Goal: Task Accomplishment & Management: Manage account settings

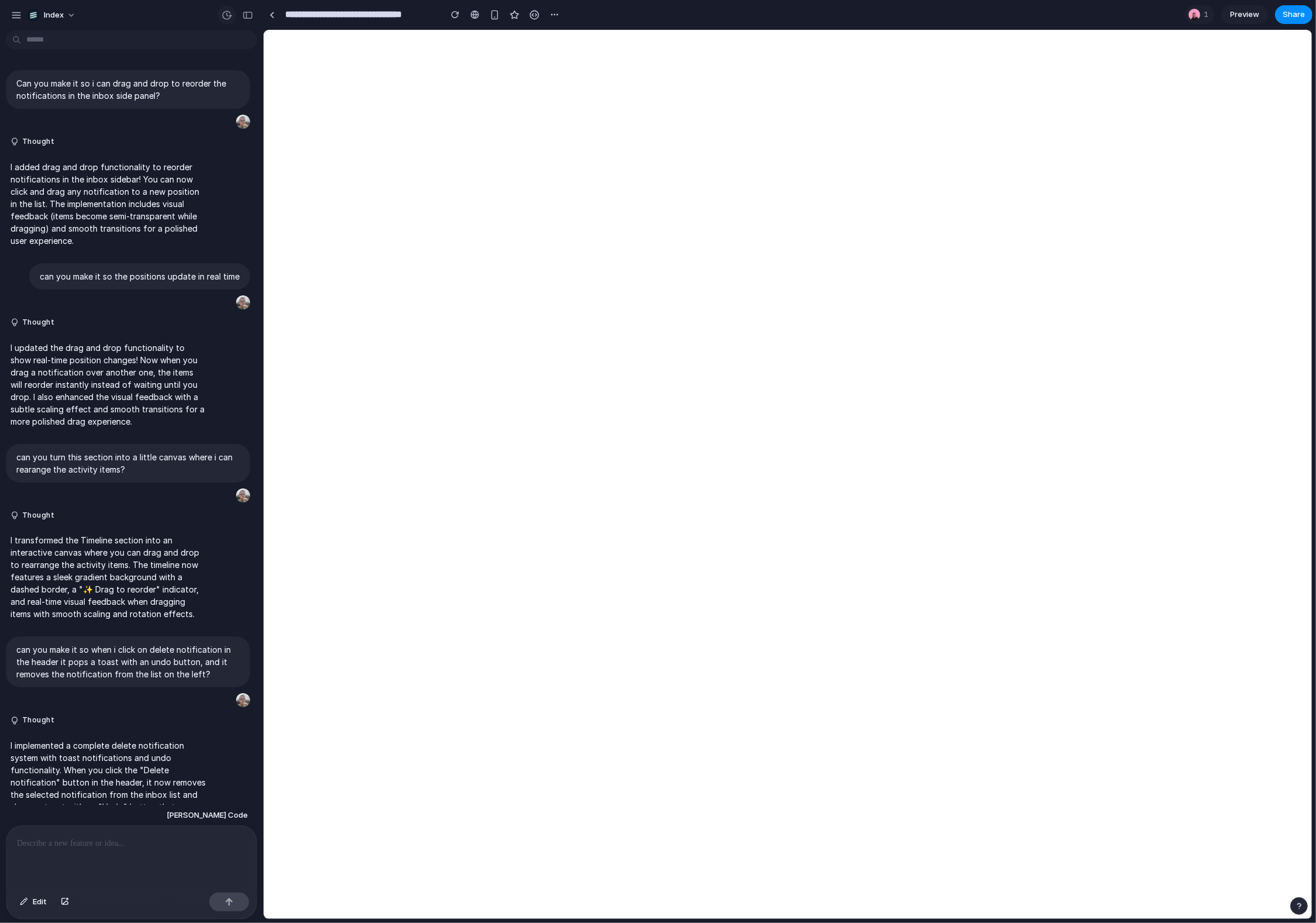
scroll to position [553, 0]
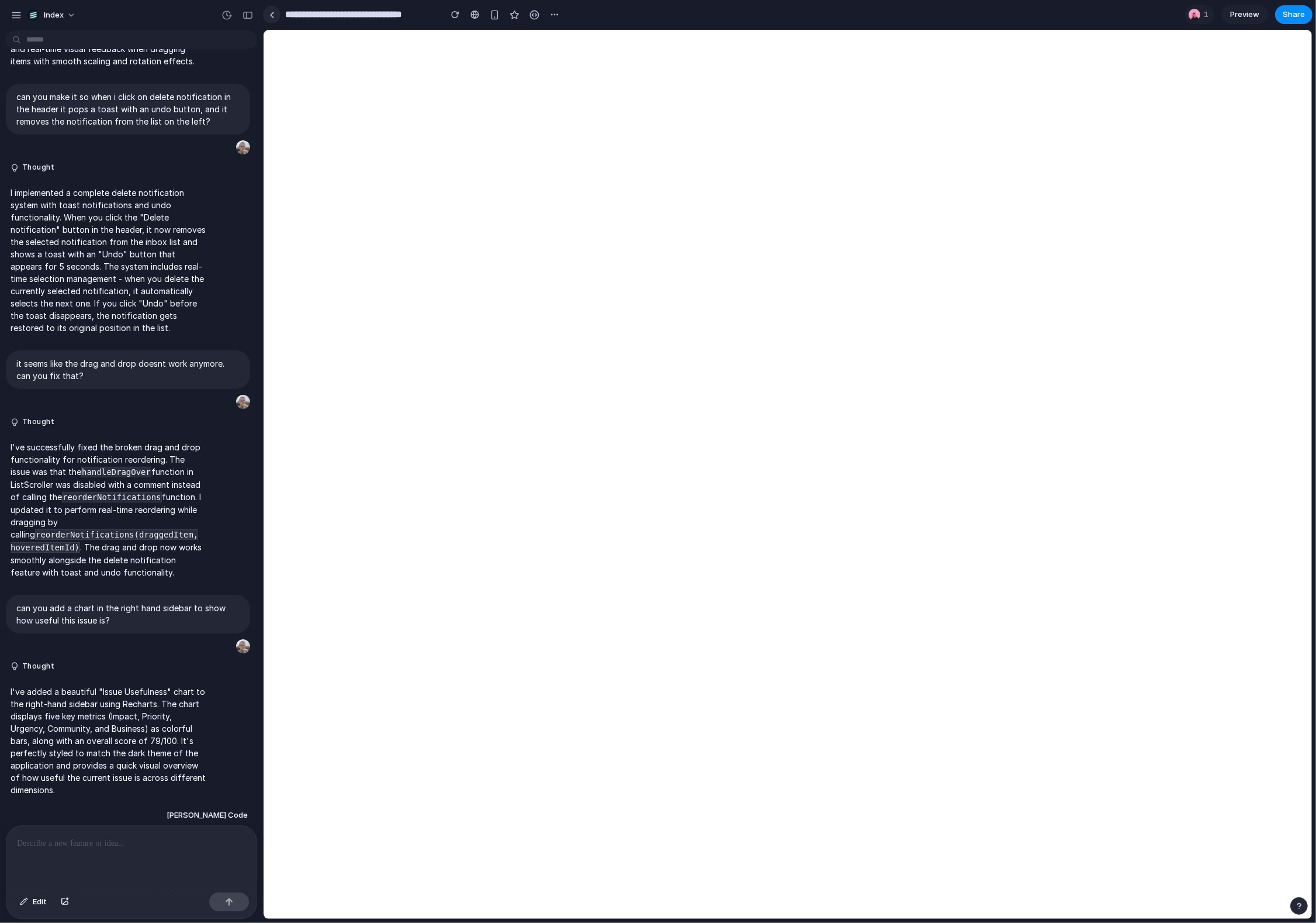
click at [275, 16] on link at bounding box center [272, 15] width 17 height 17
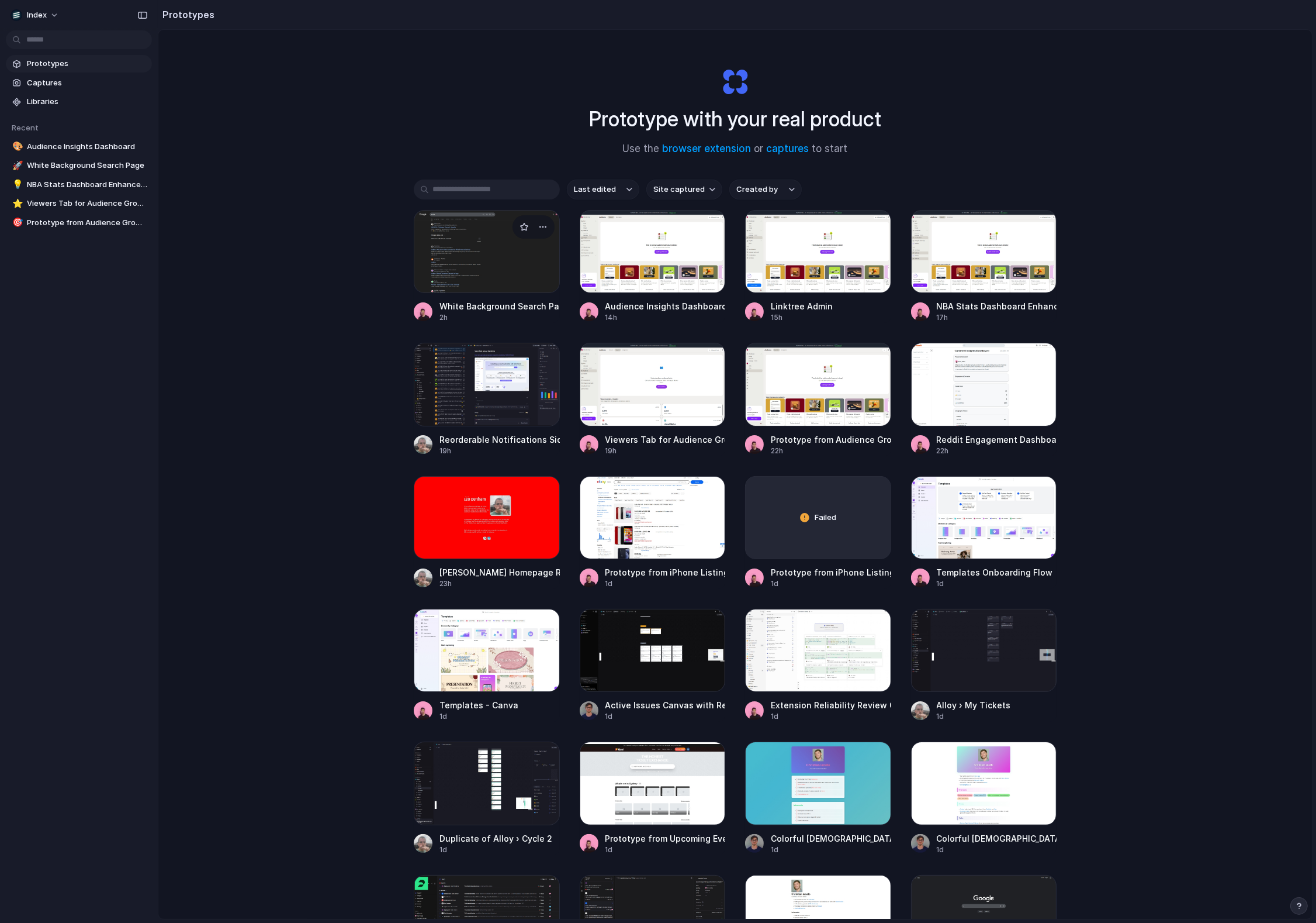
click at [433, 268] on div at bounding box center [486, 251] width 146 height 83
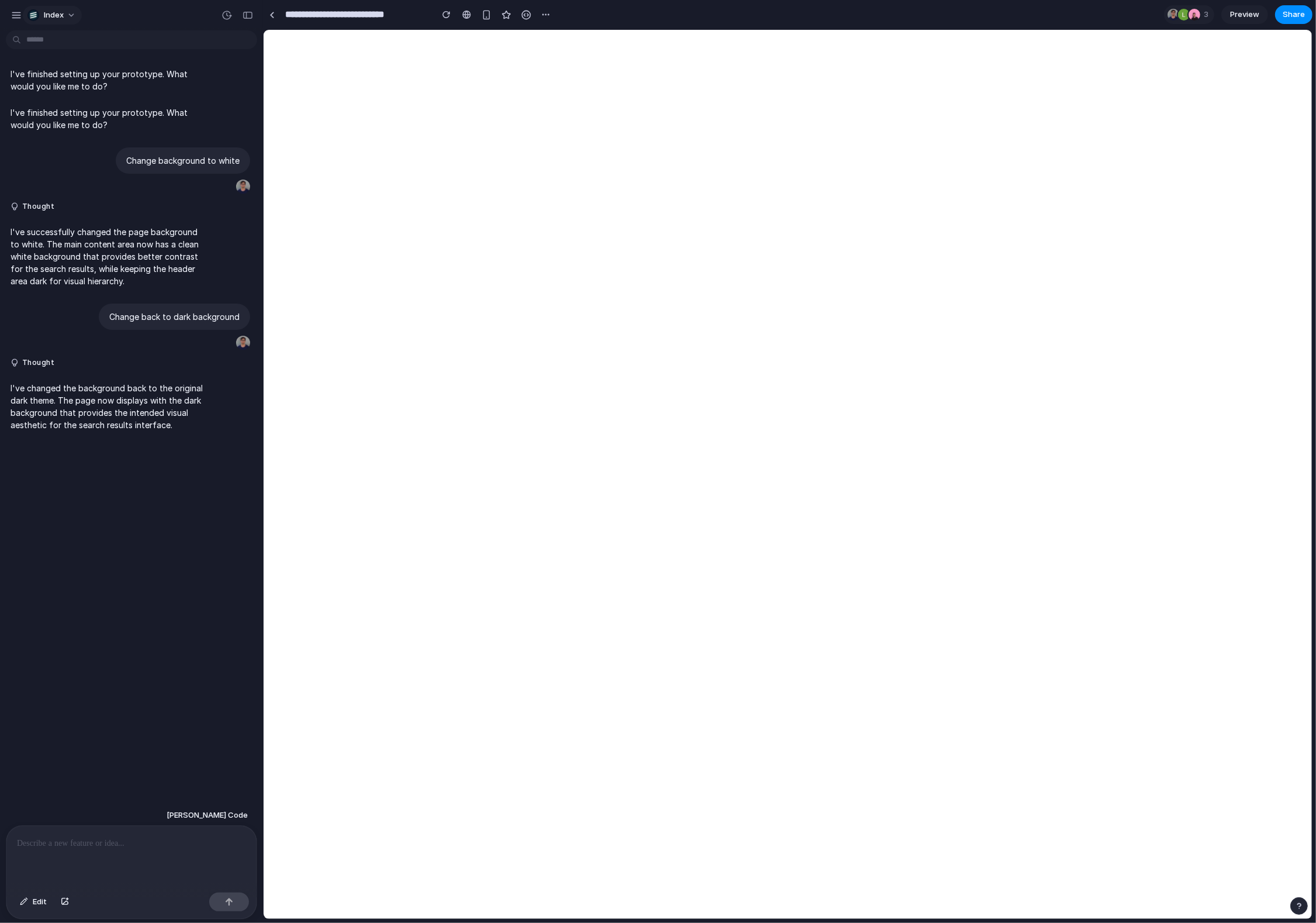
click at [52, 6] on button "Index" at bounding box center [52, 15] width 59 height 18
click at [57, 43] on span "Settings" at bounding box center [59, 41] width 32 height 11
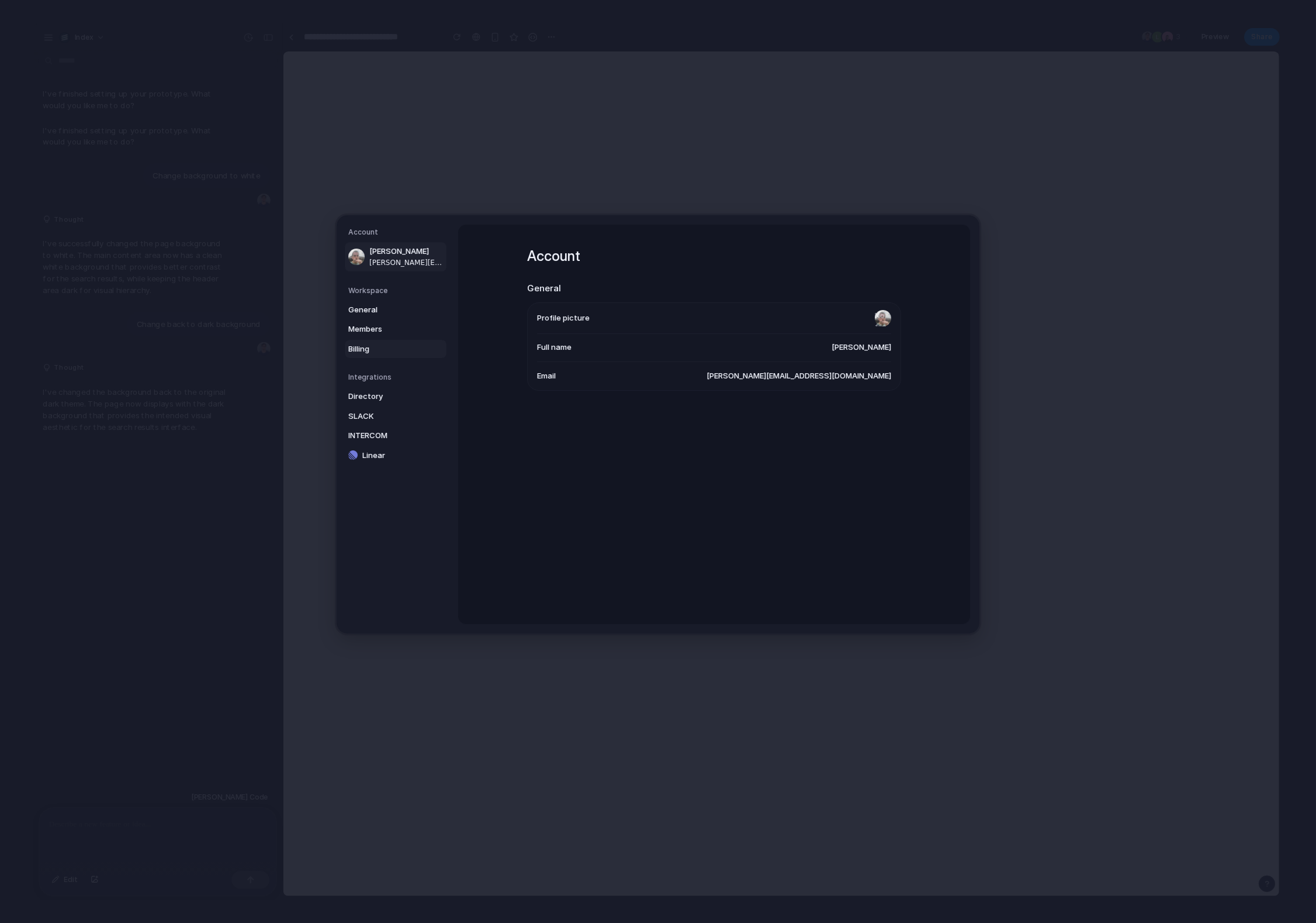
click at [369, 349] on span "Billing" at bounding box center [386, 348] width 75 height 11
